Goal: Information Seeking & Learning: Learn about a topic

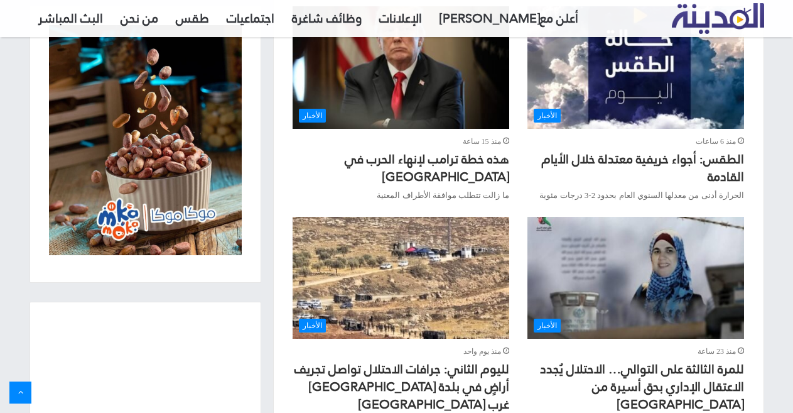
scroll to position [816, 0]
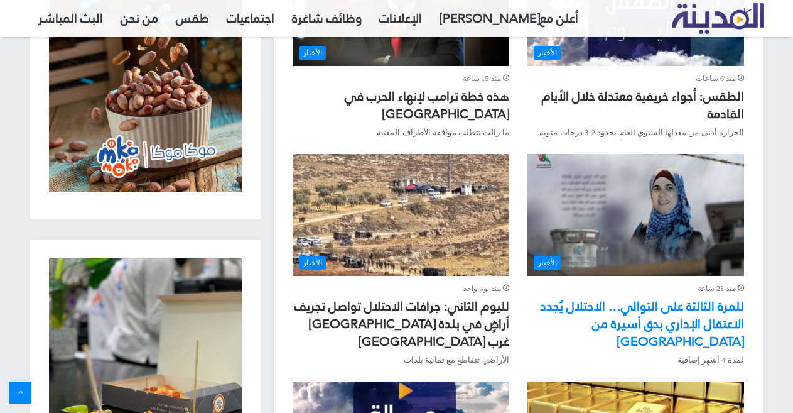
click at [642, 294] on link "للمرة الثالثة على التوالي… الاحتلال يُجدد الاعتقال الإداري بحق أسيرة من [GEOGRA…" at bounding box center [642, 323] width 204 height 59
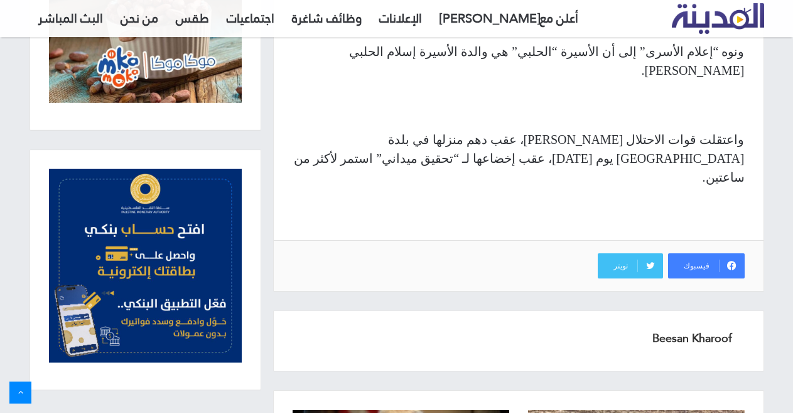
scroll to position [1004, 0]
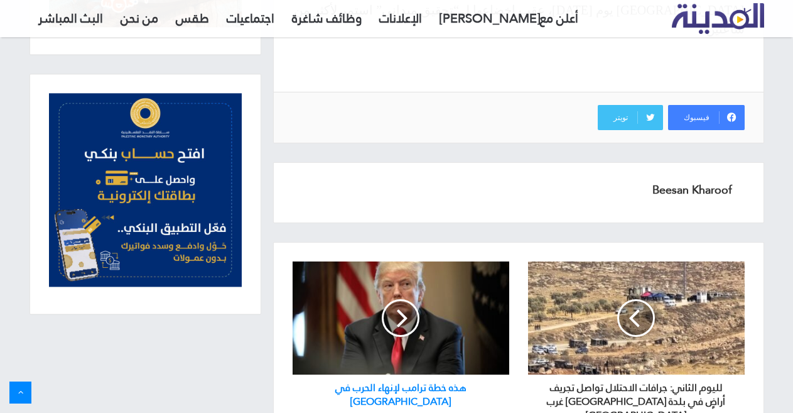
click at [458, 374] on h3 "هذه خطة ترامب لإنهاء الحرب في [GEOGRAPHIC_DATA]" at bounding box center [401, 391] width 217 height 34
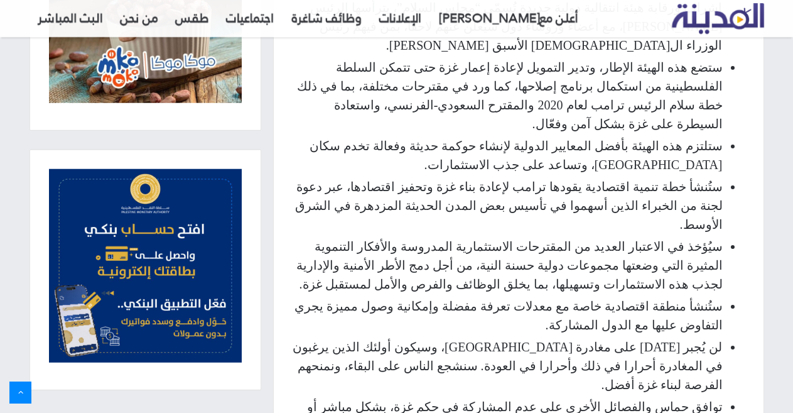
scroll to position [1570, 0]
